Goal: Check status

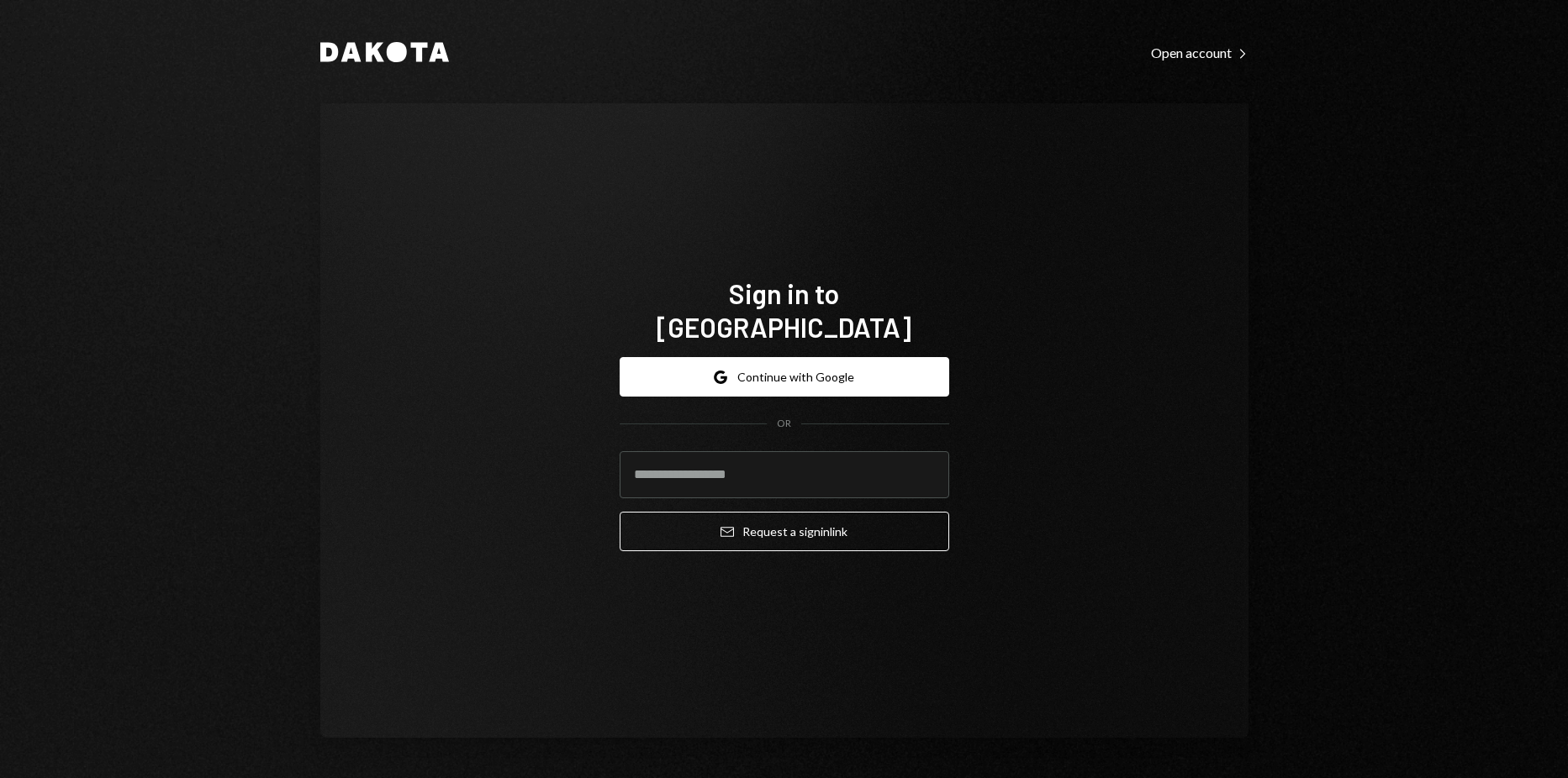
type input "**********"
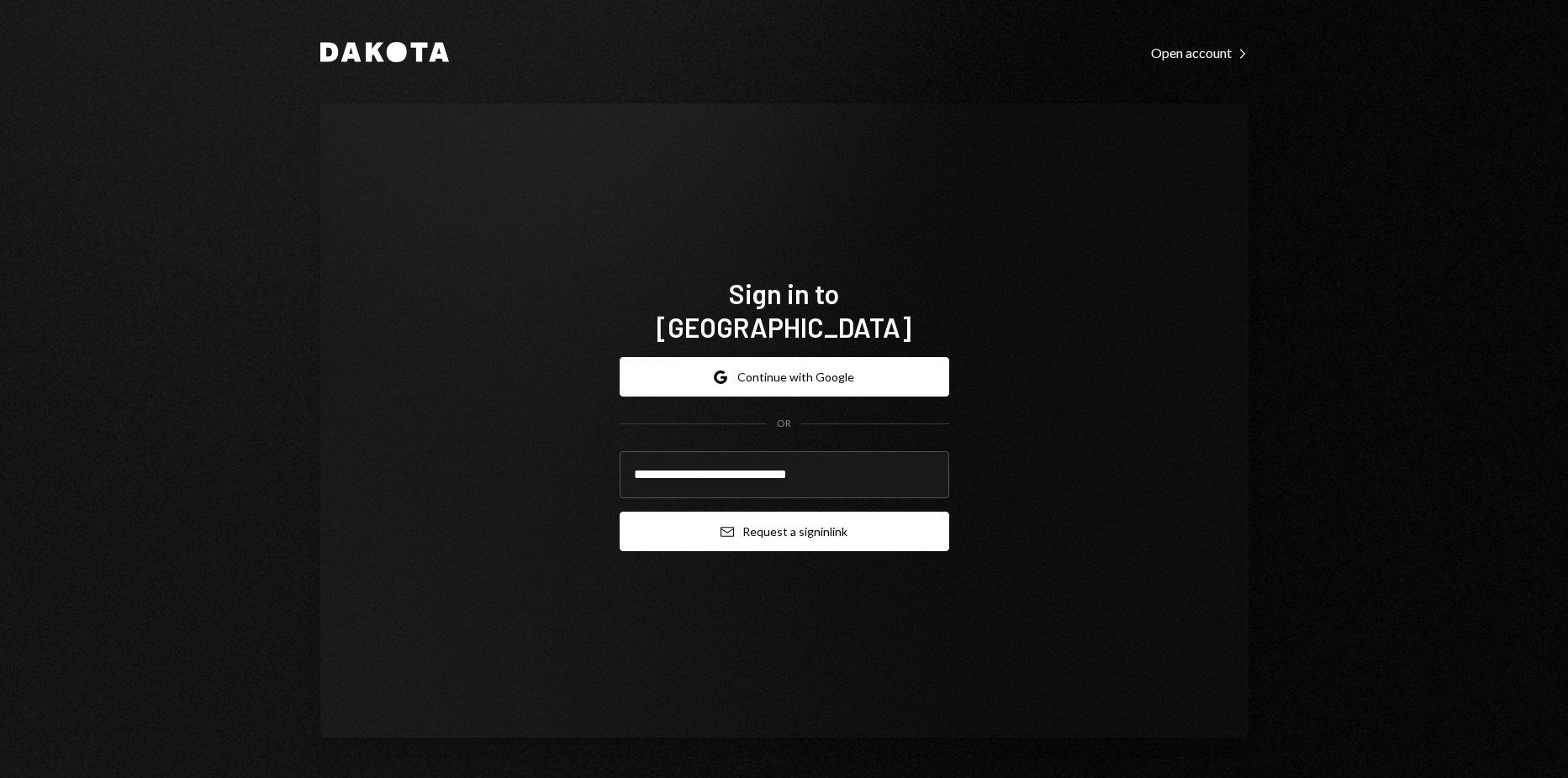
click at [796, 515] on button "Email Request a sign in link" at bounding box center [784, 531] width 329 height 40
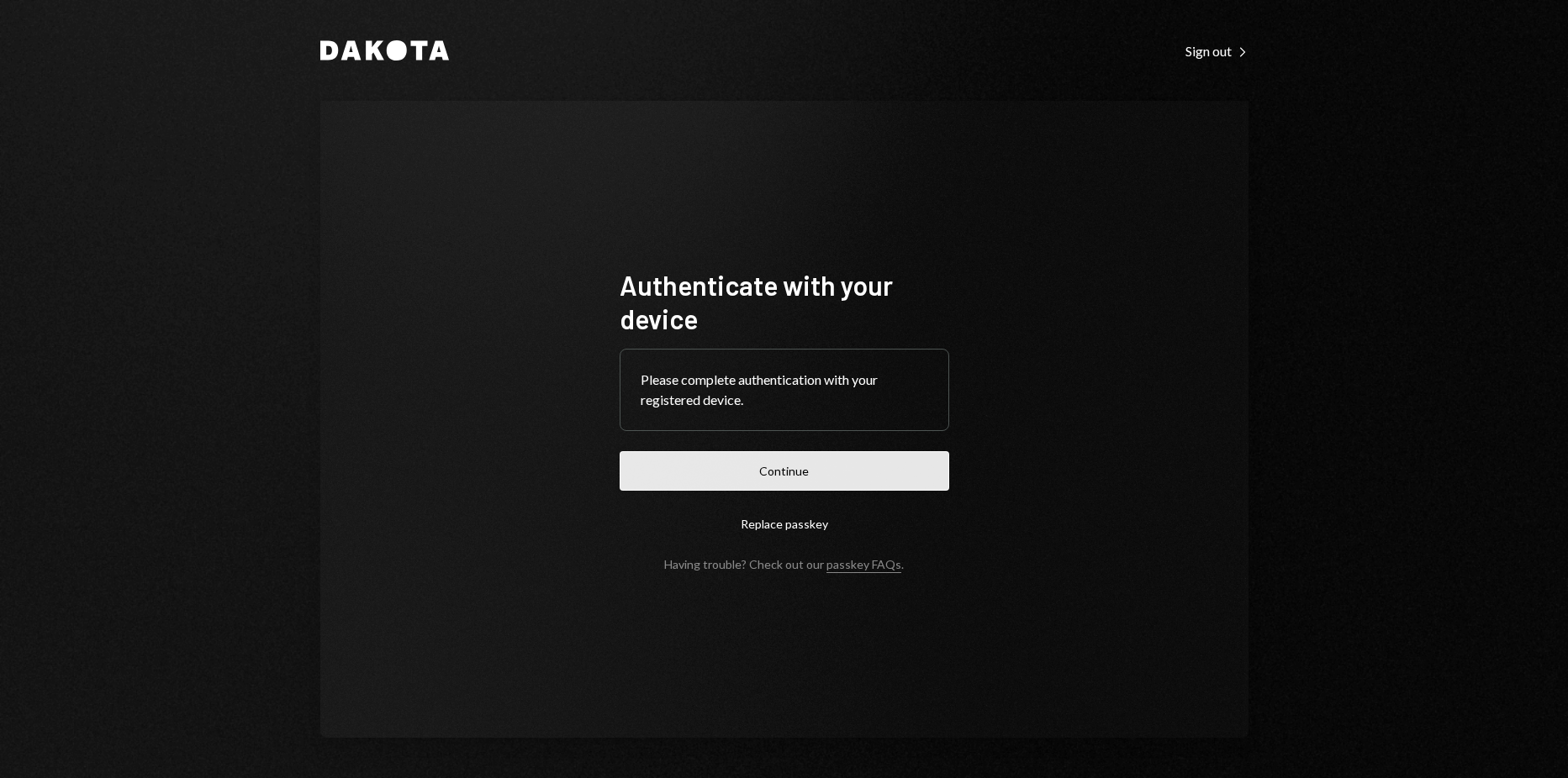
click at [908, 491] on button "Continue" at bounding box center [784, 471] width 329 height 40
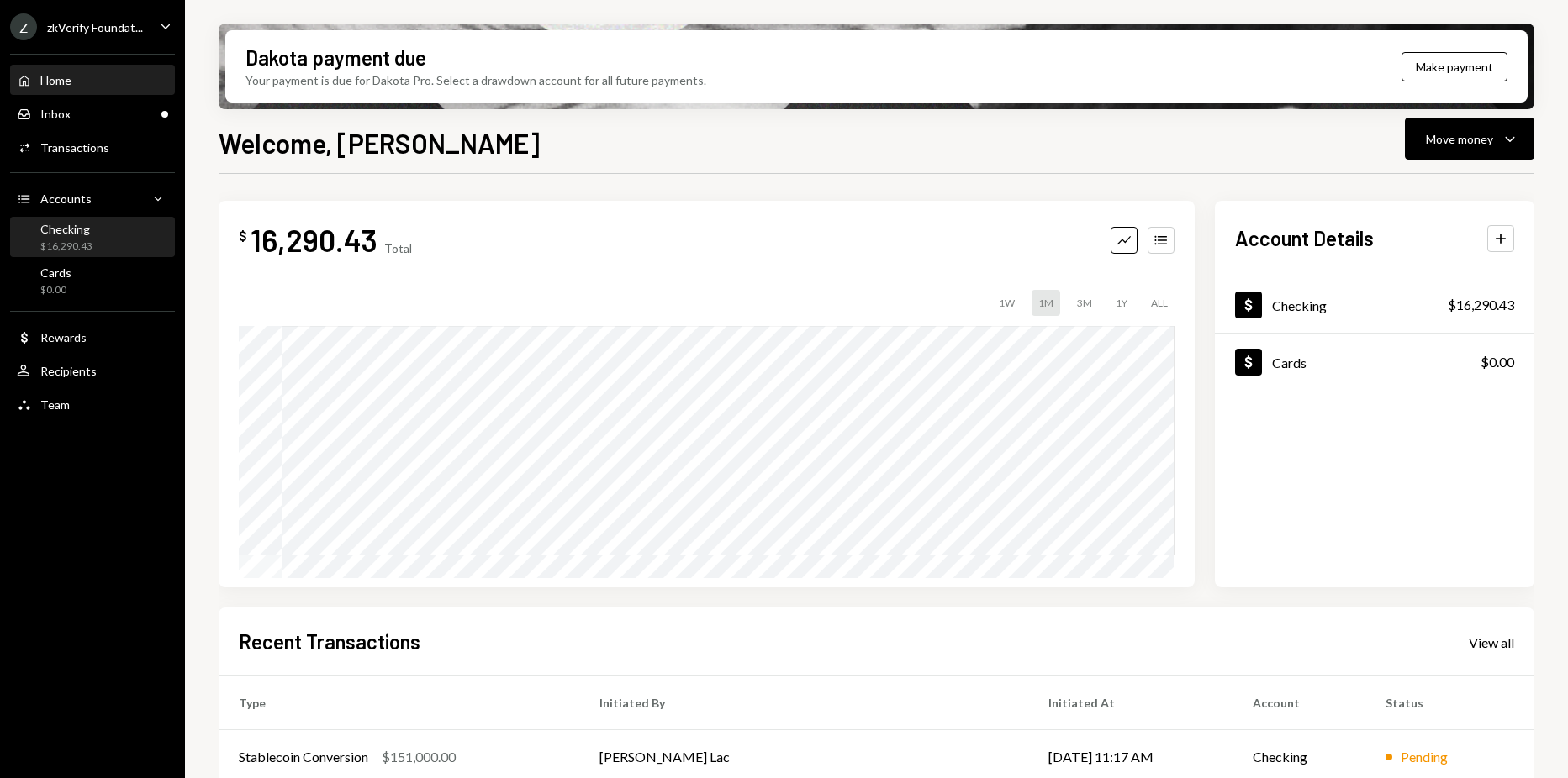
click at [134, 220] on div "Checking $16,290.43" at bounding box center [92, 238] width 151 height 39
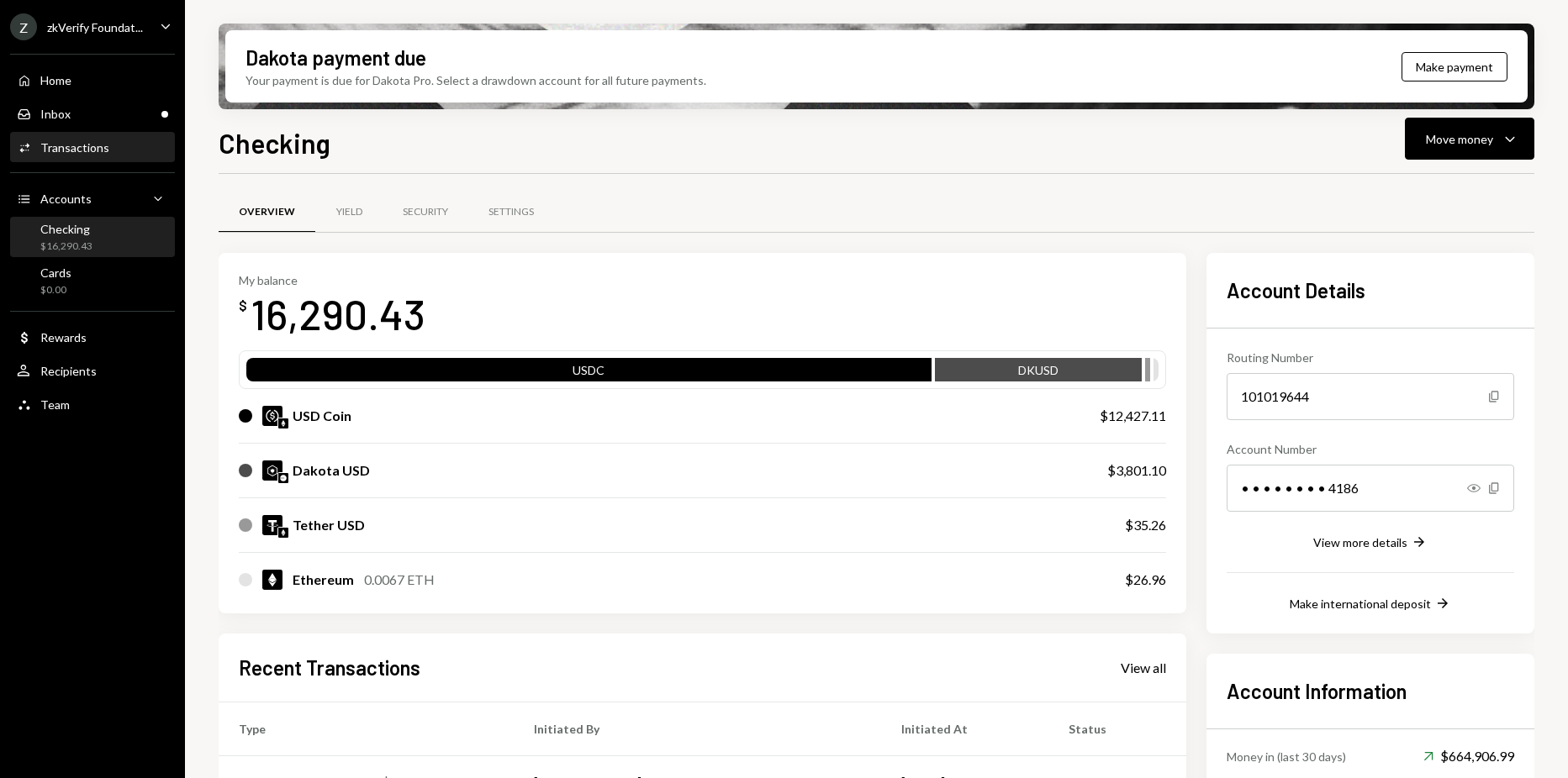
click at [102, 146] on div "Transactions" at bounding box center [75, 147] width 69 height 14
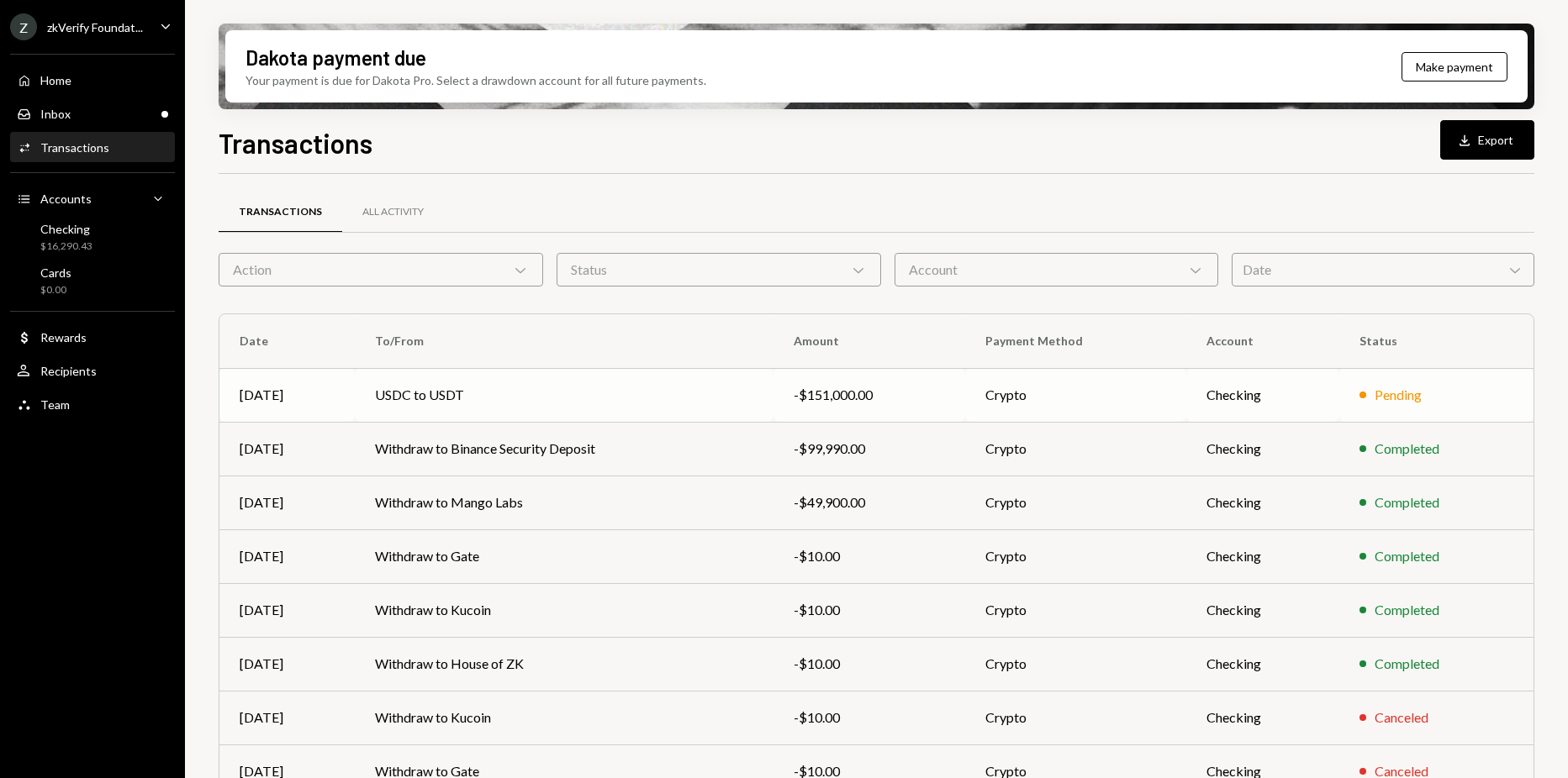
click at [481, 382] on td "USDC to USDT" at bounding box center [564, 395] width 418 height 54
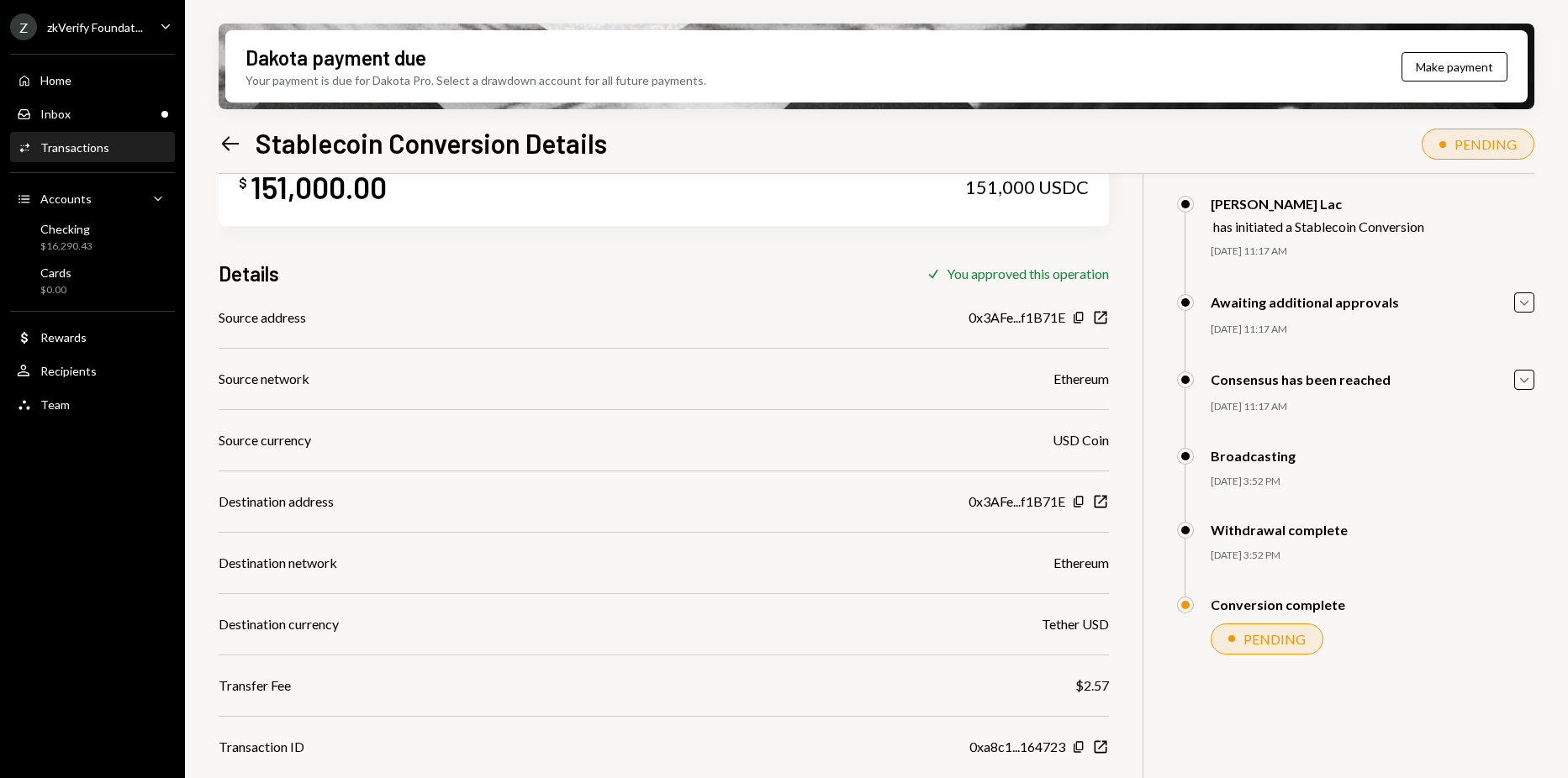
scroll to position [134, 0]
